Goal: Information Seeking & Learning: Understand process/instructions

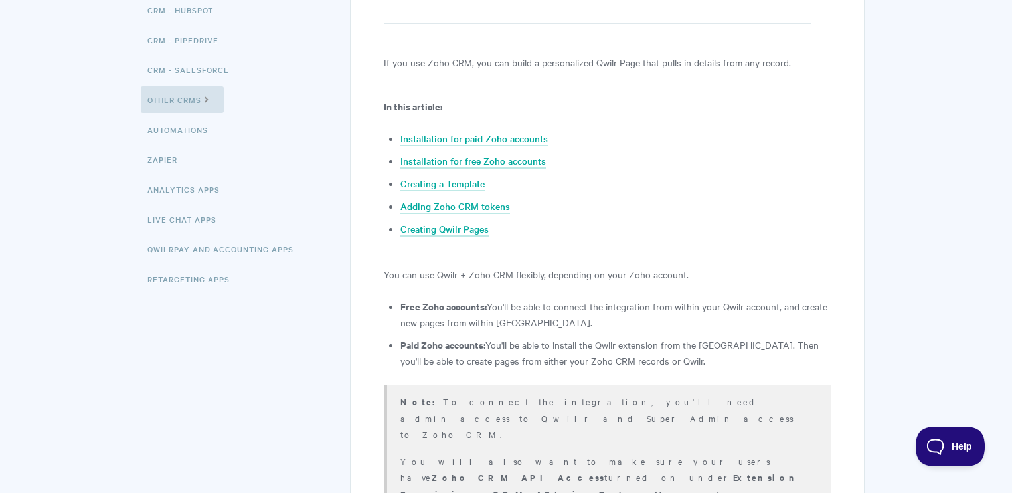
scroll to position [319, 0]
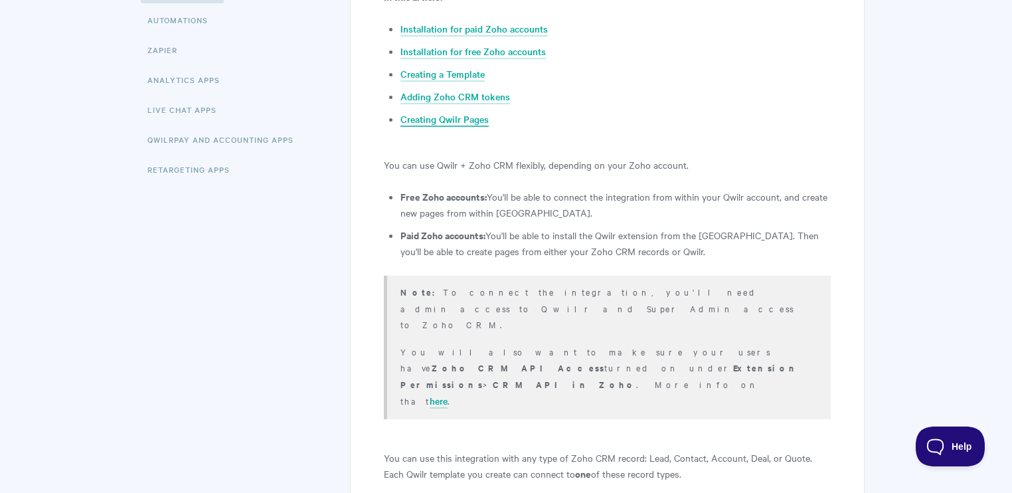
click at [463, 116] on link "Creating Qwilr Pages" at bounding box center [445, 119] width 88 height 15
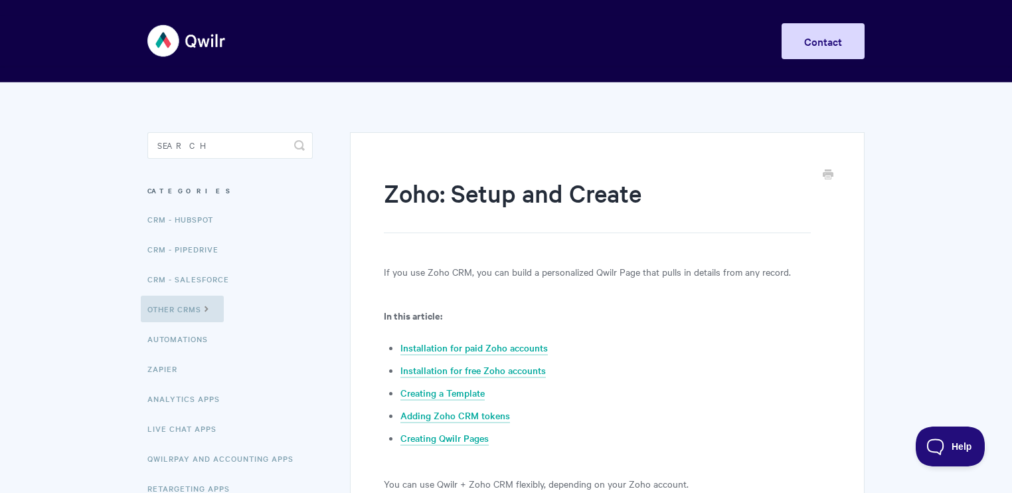
click at [168, 48] on img at bounding box center [186, 41] width 79 height 50
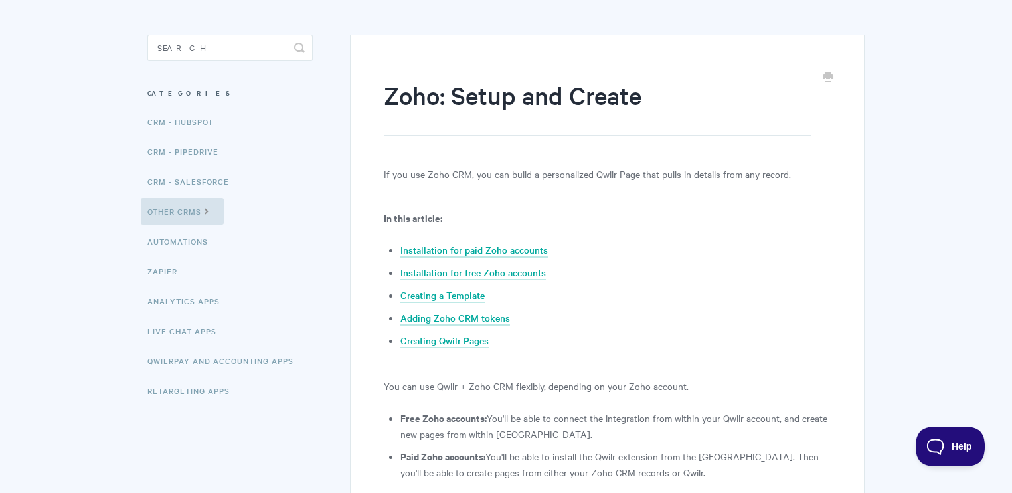
scroll to position [128, 0]
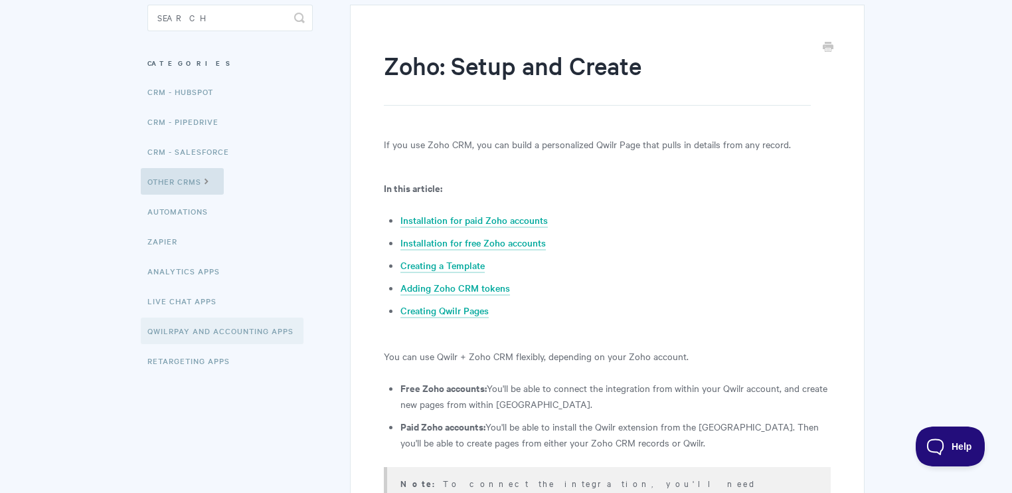
click at [245, 332] on link "QwilrPay and Accounting Apps" at bounding box center [222, 331] width 163 height 27
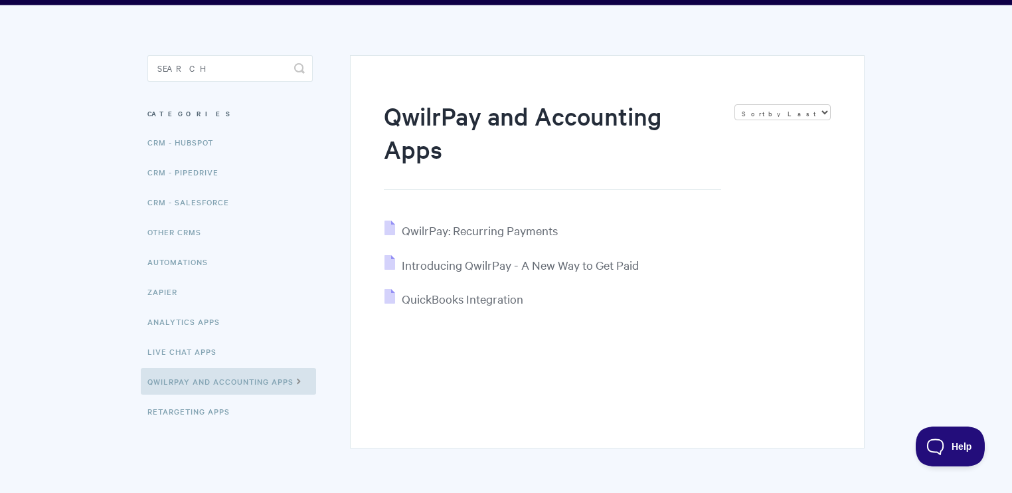
scroll to position [127, 0]
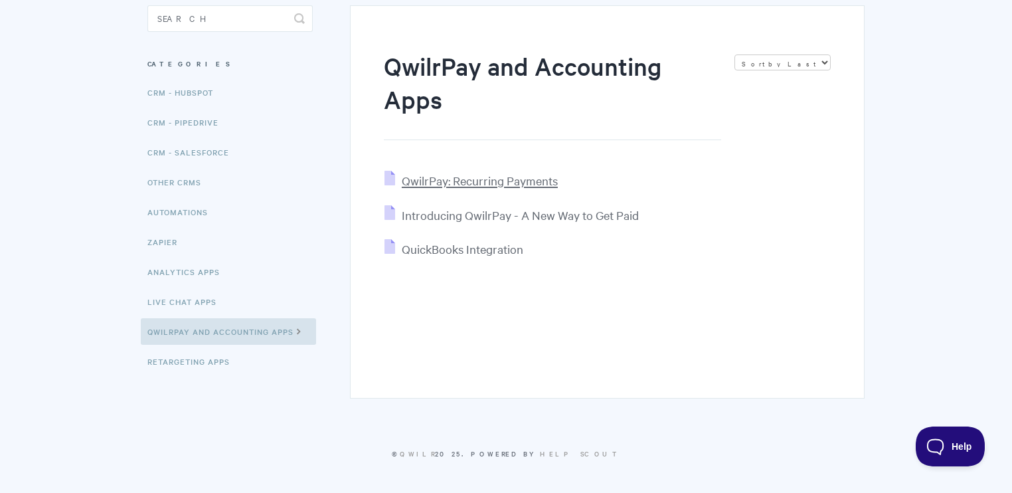
click at [495, 183] on span "QwilrPay: Recurring Payments" at bounding box center [480, 180] width 156 height 15
